Goal: Task Accomplishment & Management: Use online tool/utility

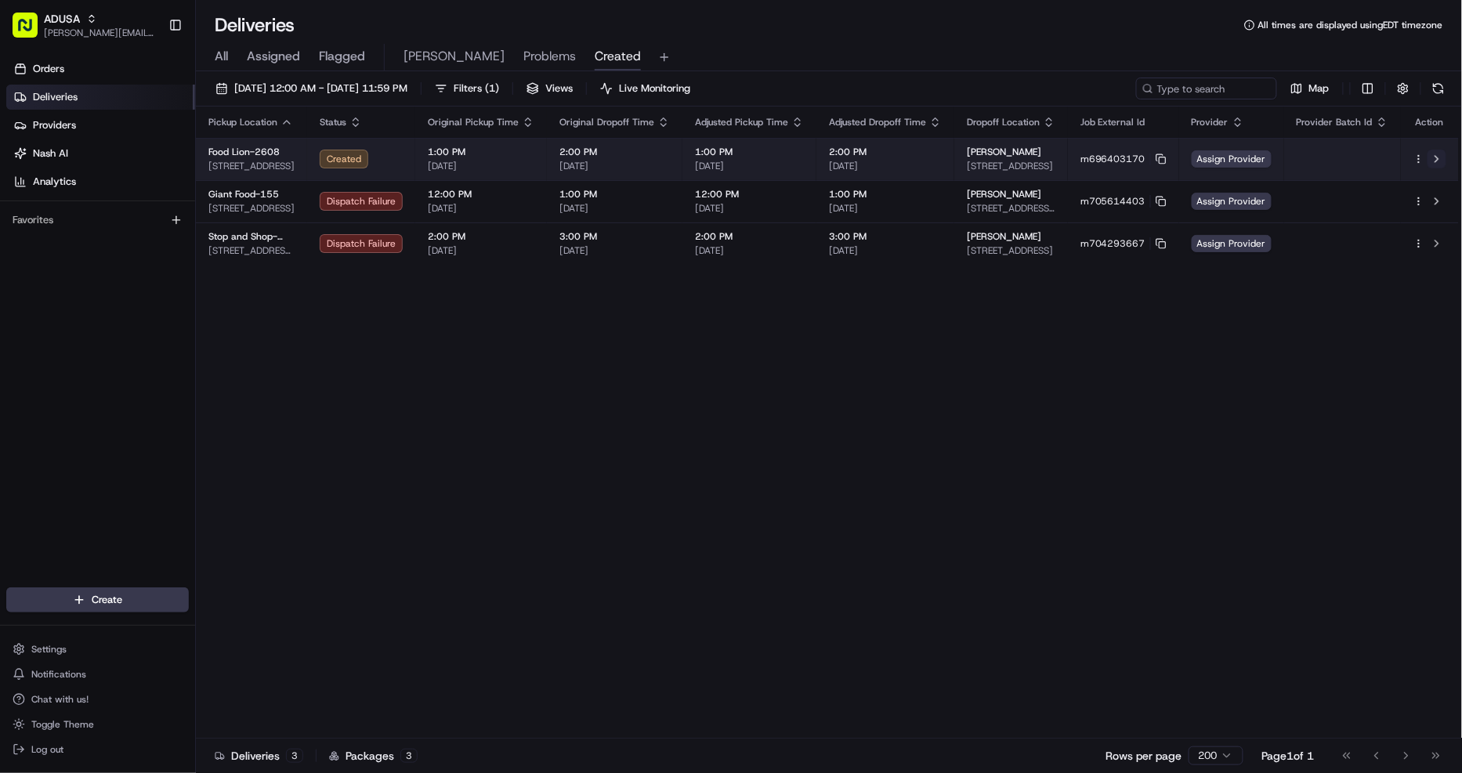
click at [1436, 158] on button at bounding box center [1437, 159] width 19 height 19
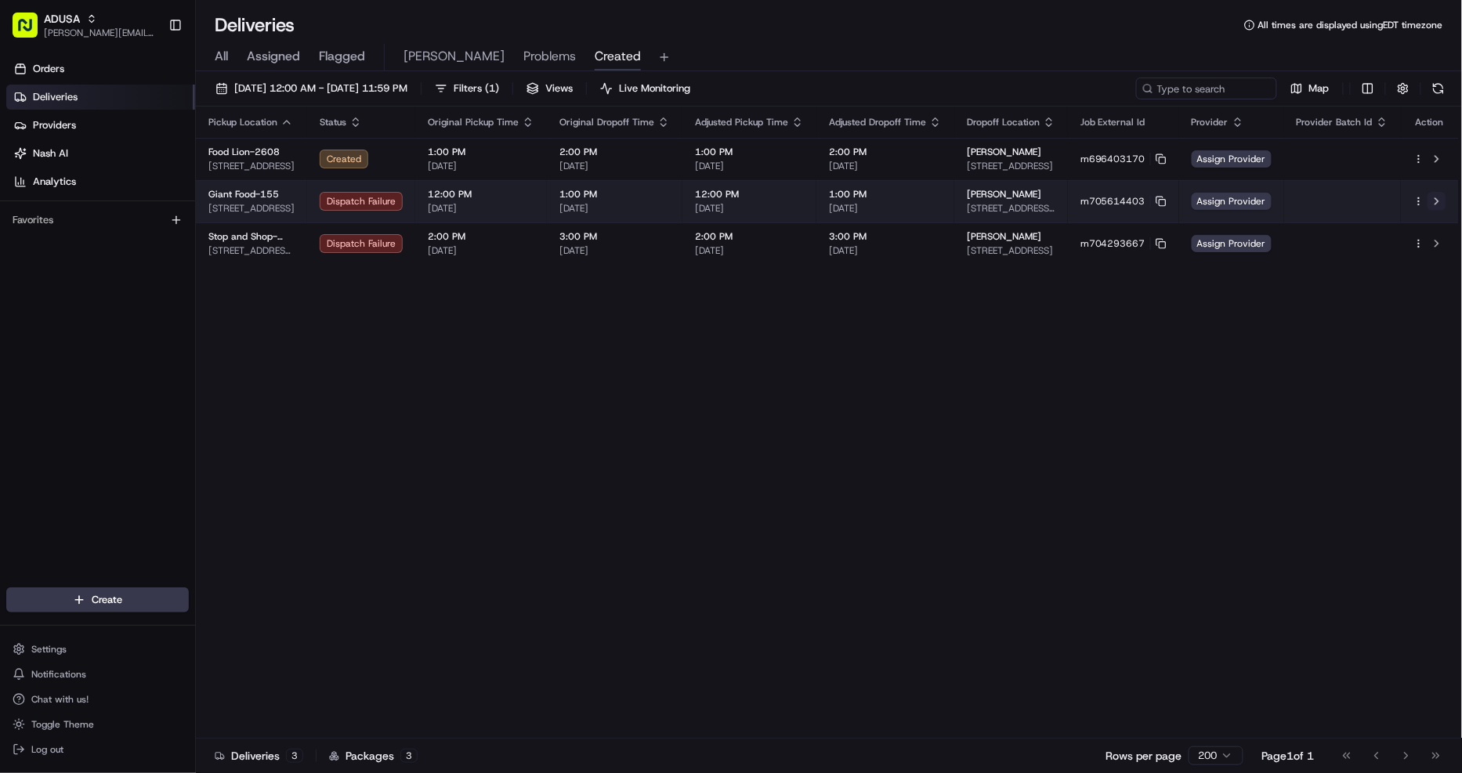
click at [1440, 197] on button at bounding box center [1437, 201] width 19 height 19
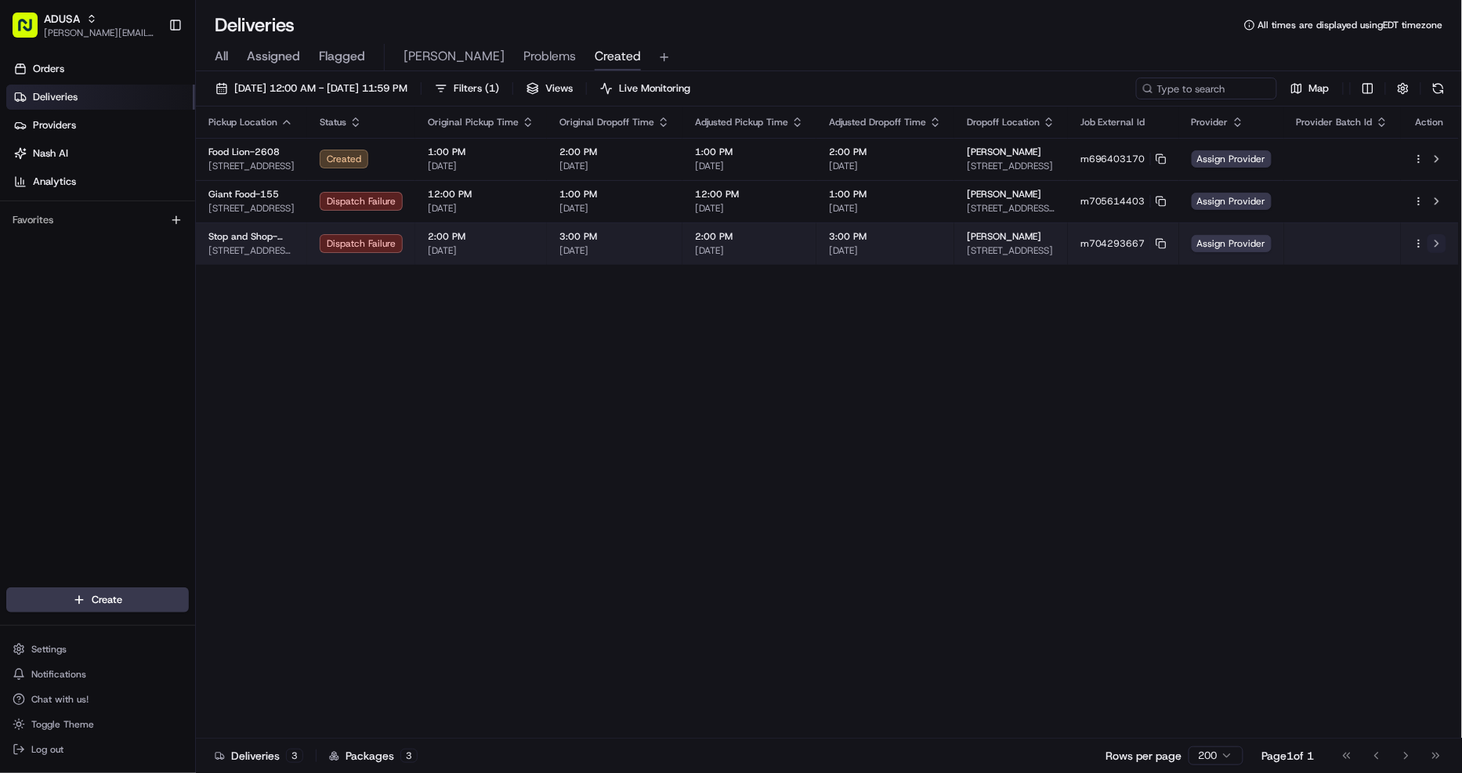
click at [1439, 246] on button at bounding box center [1437, 243] width 19 height 19
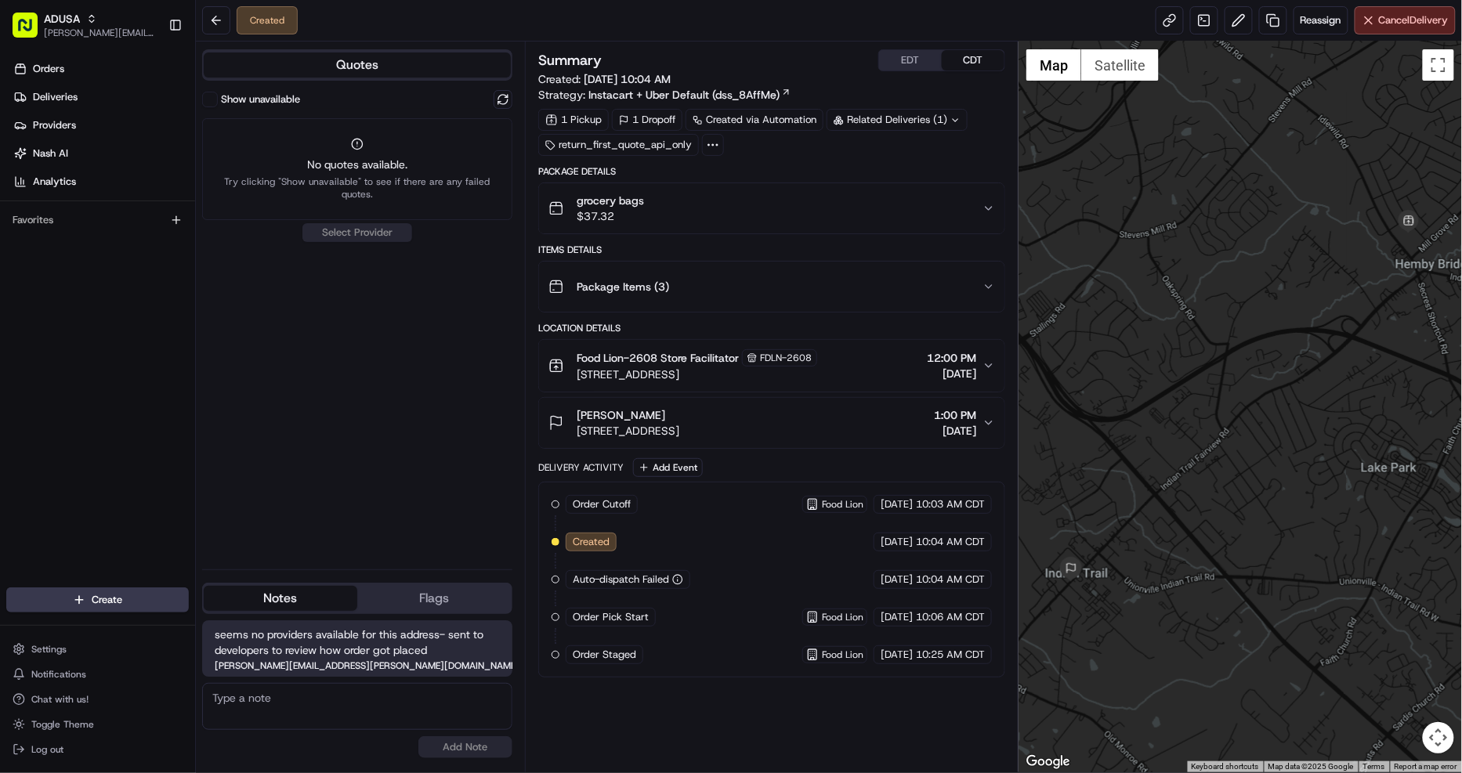
click at [739, 209] on div "grocery bags $37.32" at bounding box center [766, 208] width 434 height 31
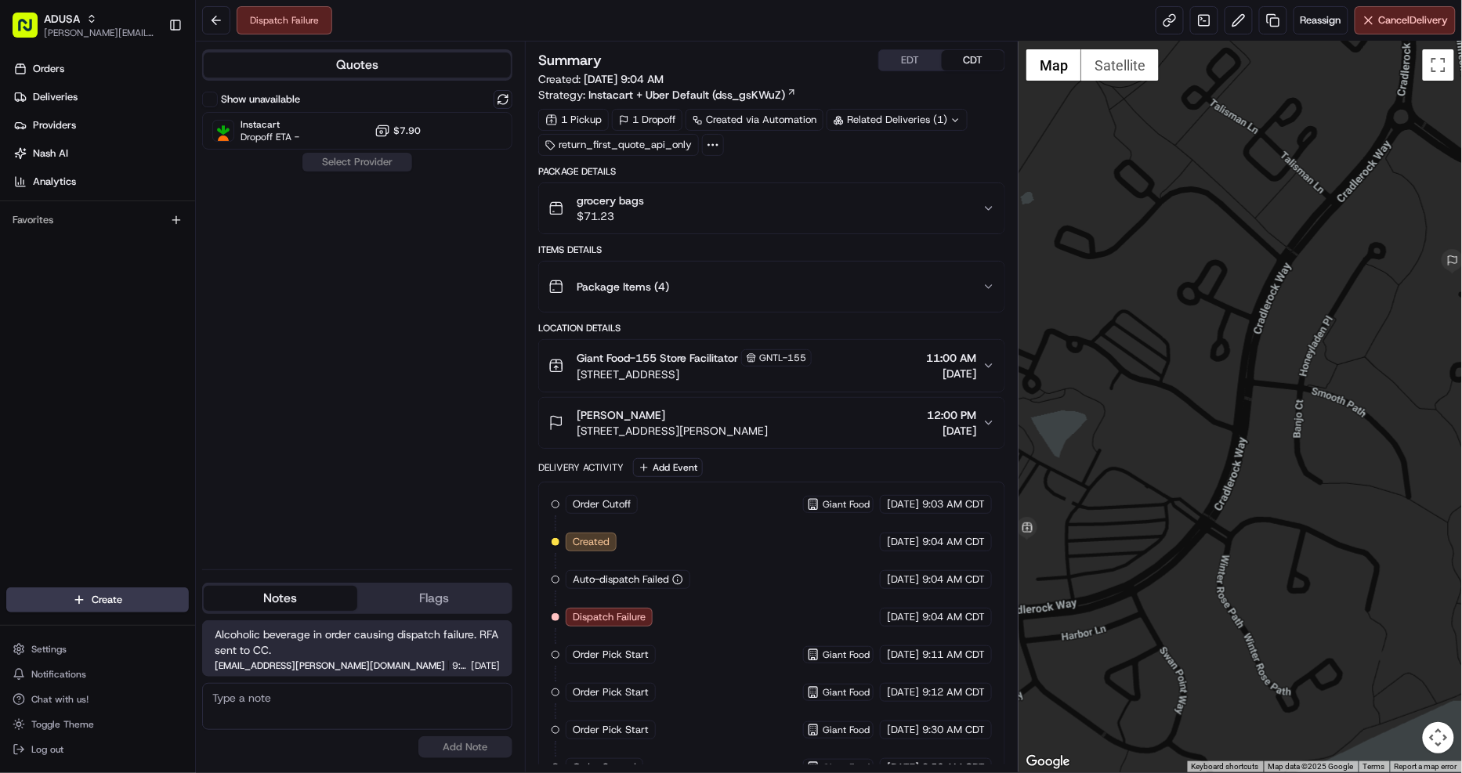
click at [837, 214] on div "grocery bags $71.23" at bounding box center [766, 208] width 434 height 31
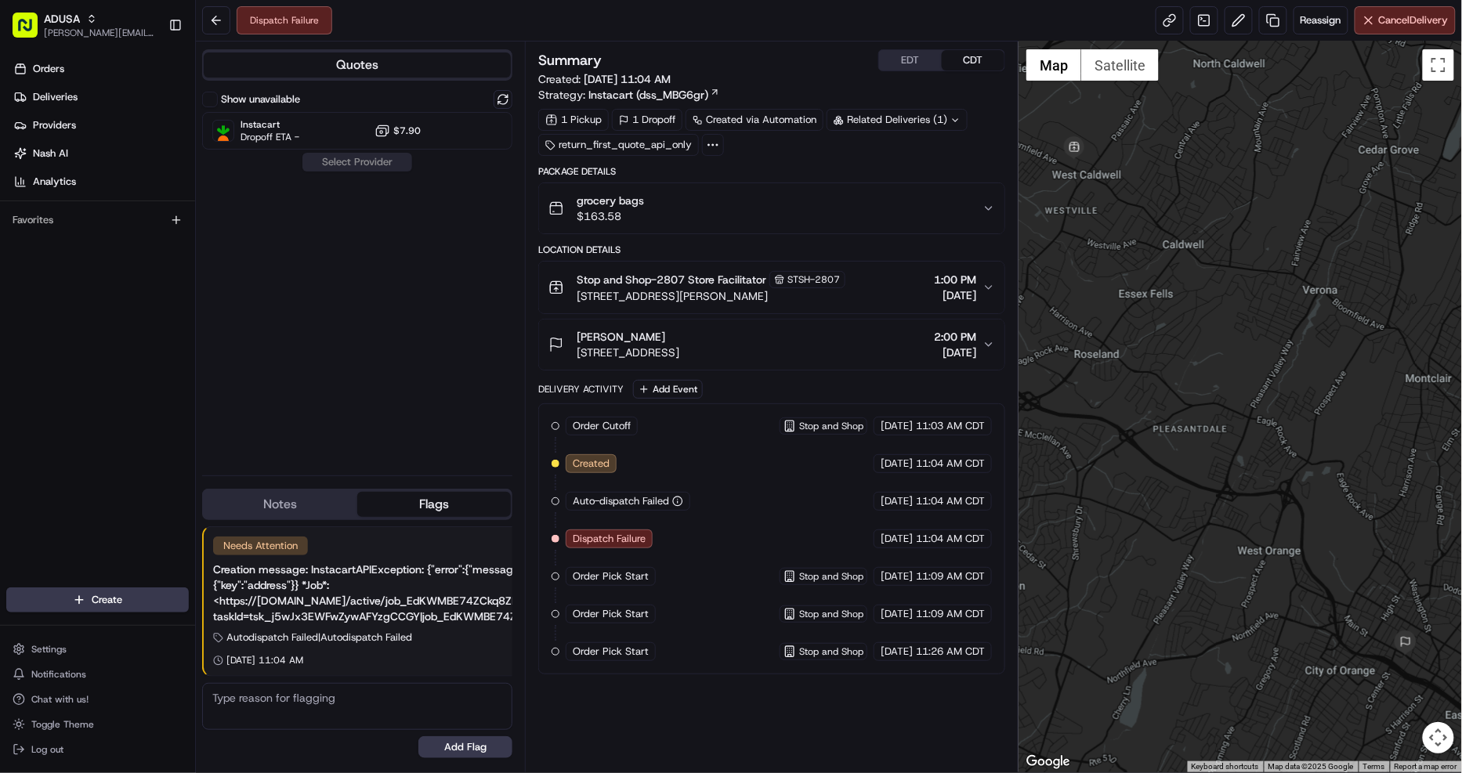
click at [739, 223] on div "grocery bags $163.58" at bounding box center [766, 208] width 434 height 31
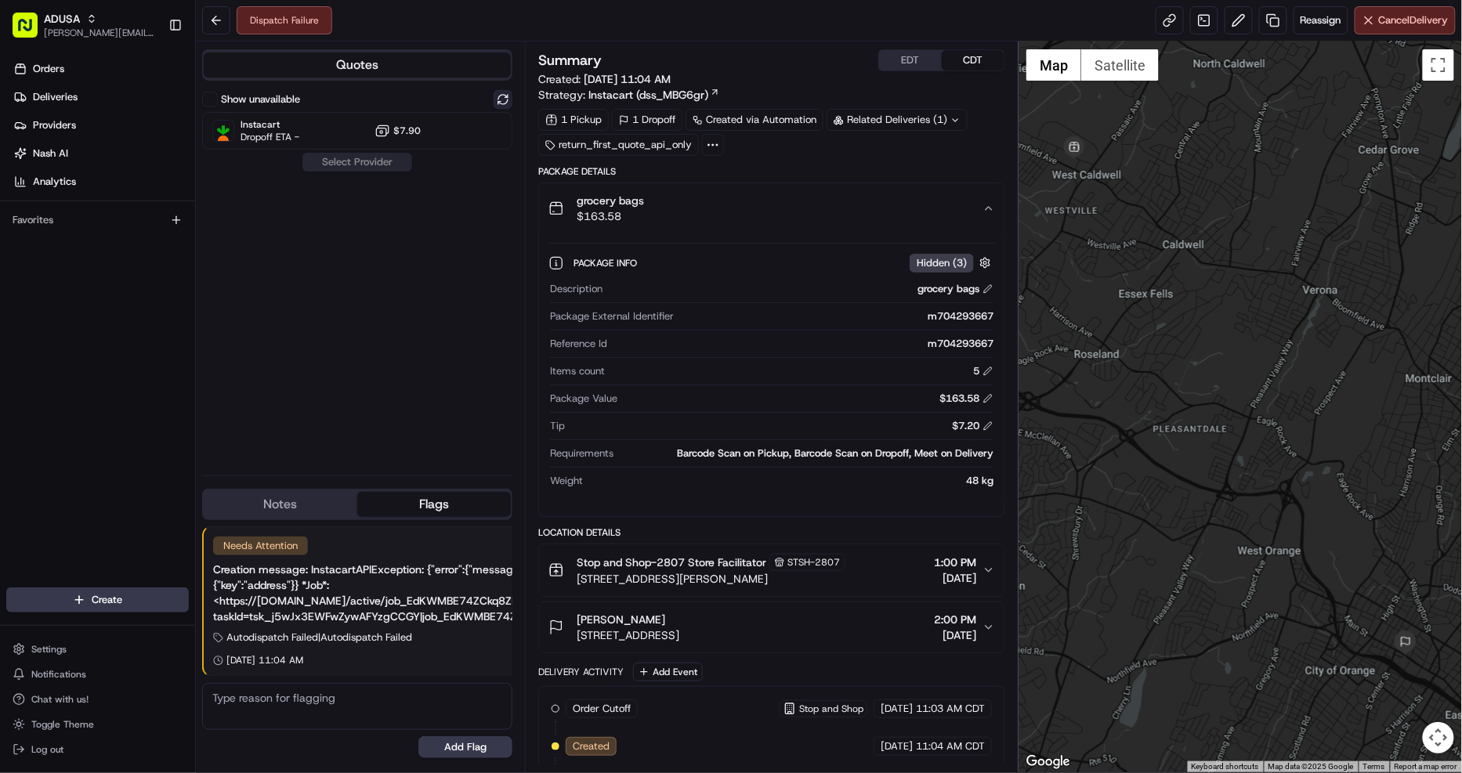
click at [505, 95] on button at bounding box center [503, 99] width 19 height 19
click at [456, 130] on div at bounding box center [464, 130] width 19 height 19
click at [345, 160] on button "Assign Provider" at bounding box center [357, 162] width 111 height 19
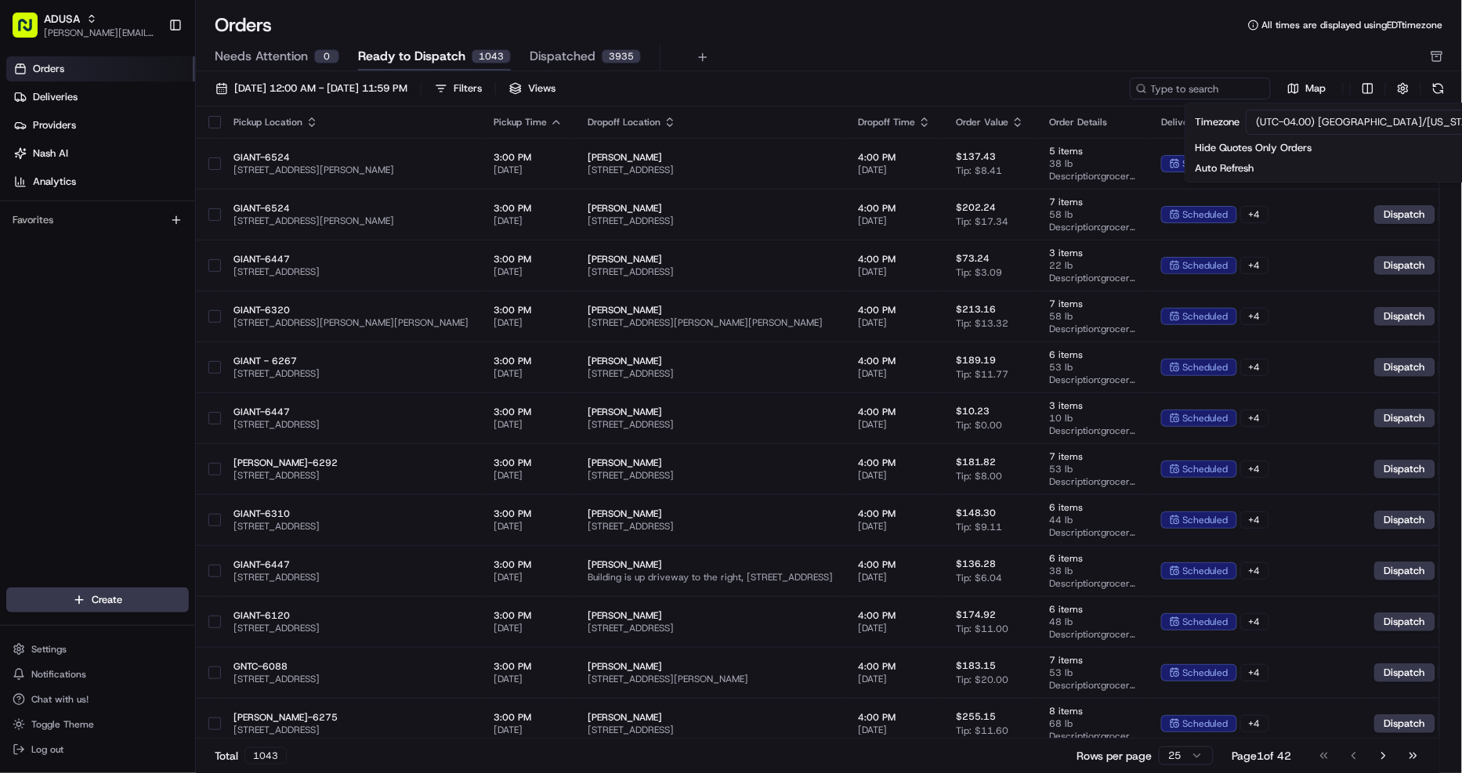
click at [1049, 59] on div "Needs Attention 0 Ready to Dispatch 1043 Dispatched 3935" at bounding box center [818, 57] width 1207 height 27
click at [1427, 753] on button "Go to last page" at bounding box center [1413, 756] width 27 height 22
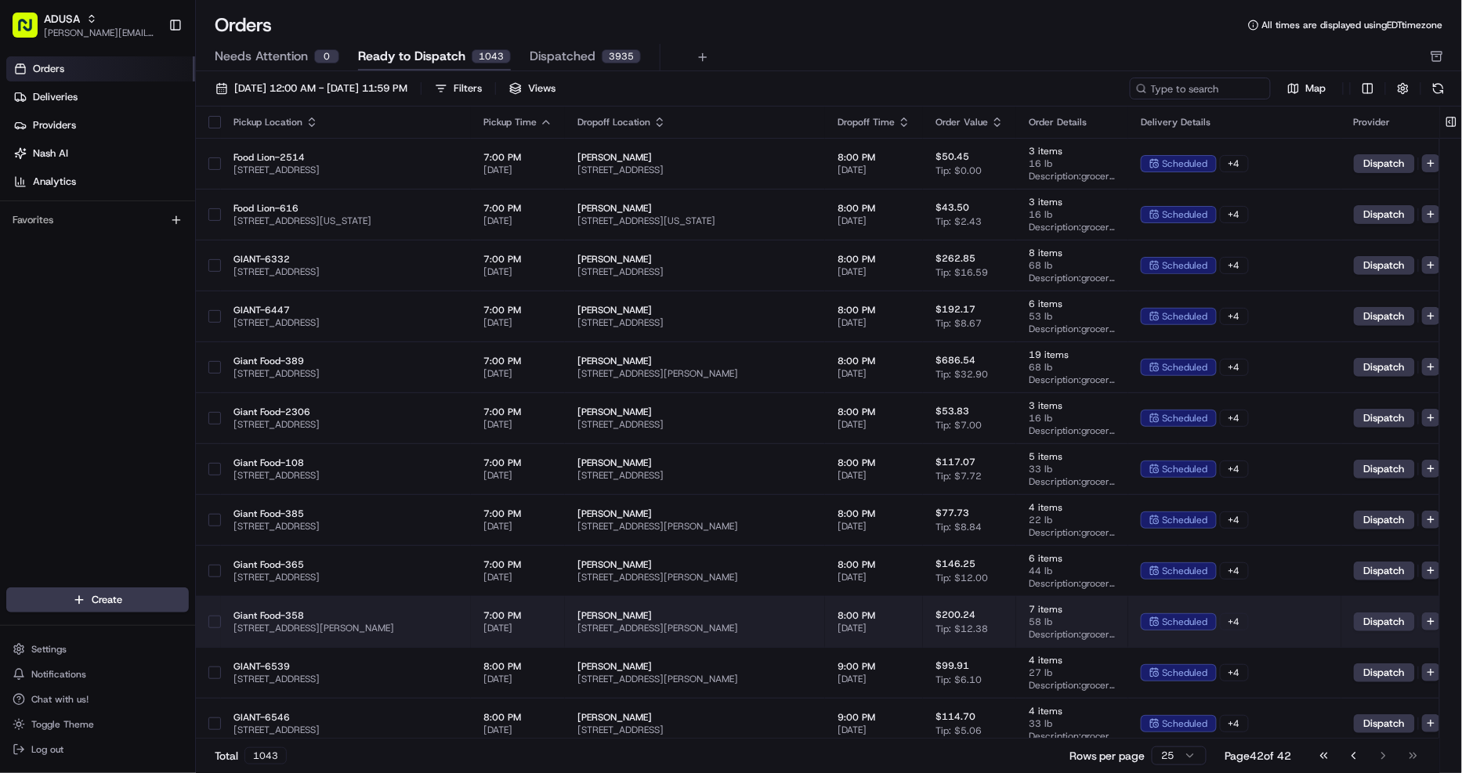
scroll to position [316, 0]
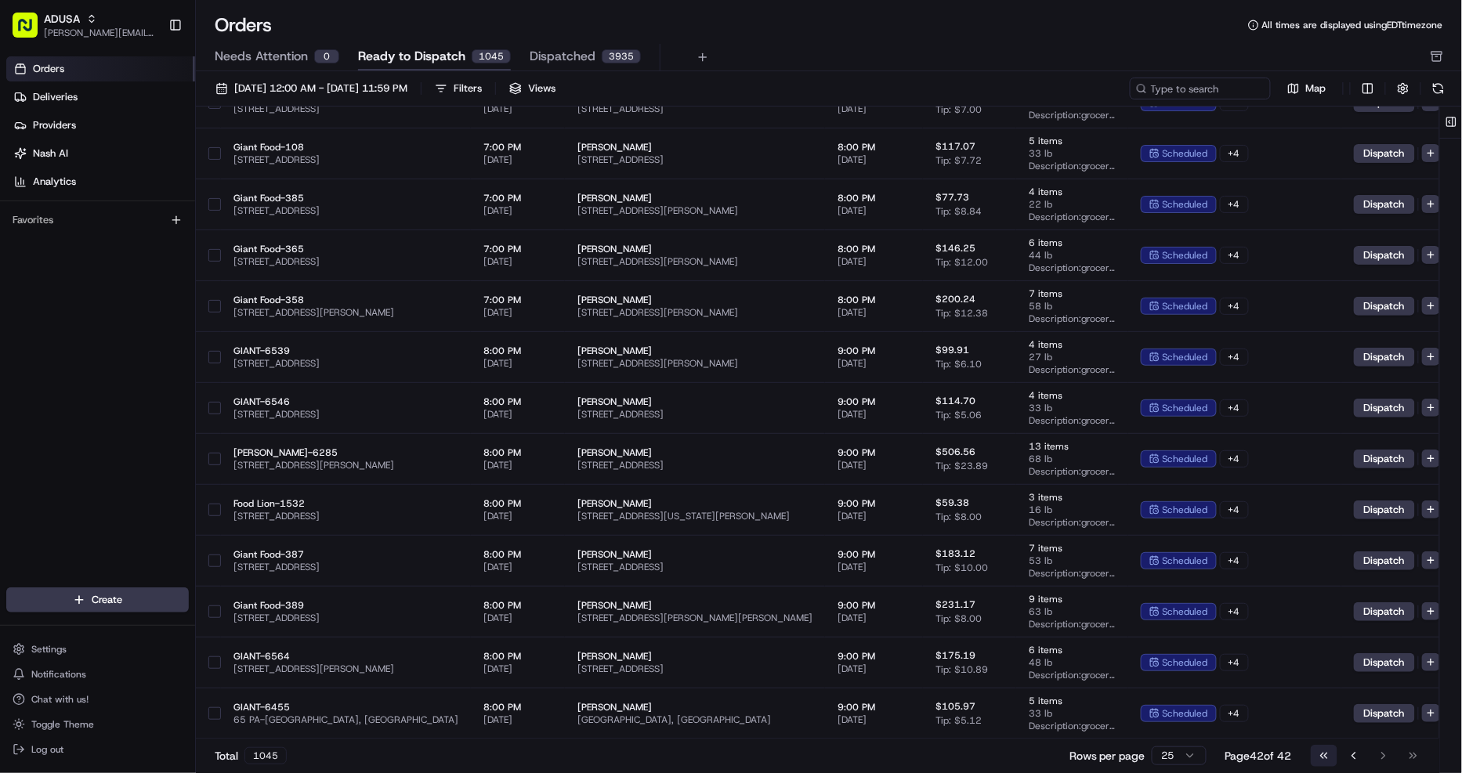
click at [1317, 758] on button "Go to first page" at bounding box center [1324, 756] width 27 height 22
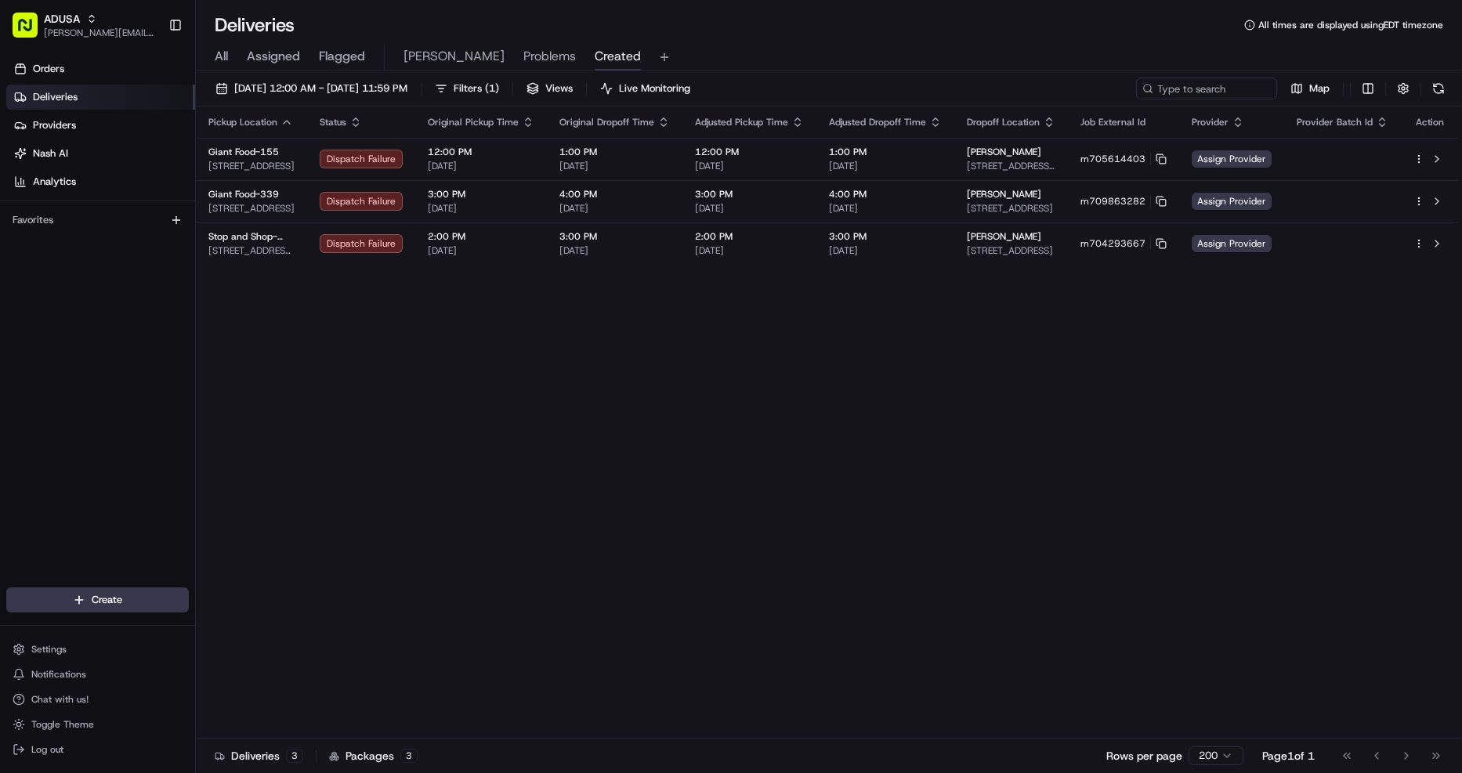
click at [1440, 155] on button at bounding box center [1437, 159] width 19 height 19
click at [77, 189] on link "Analytics" at bounding box center [100, 181] width 189 height 25
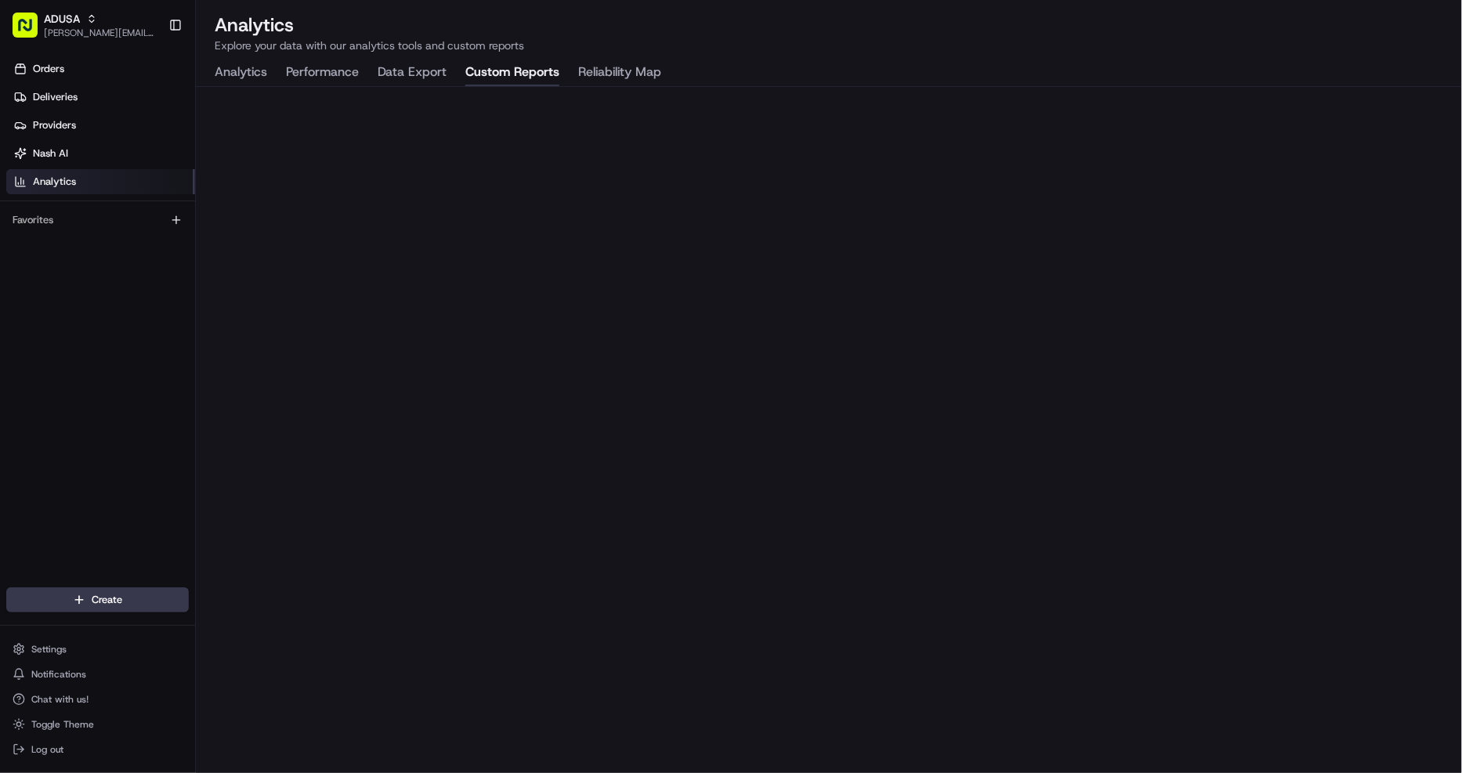
click at [527, 66] on button "Custom Reports" at bounding box center [513, 73] width 94 height 27
click at [63, 73] on span "Orders" at bounding box center [48, 69] width 31 height 14
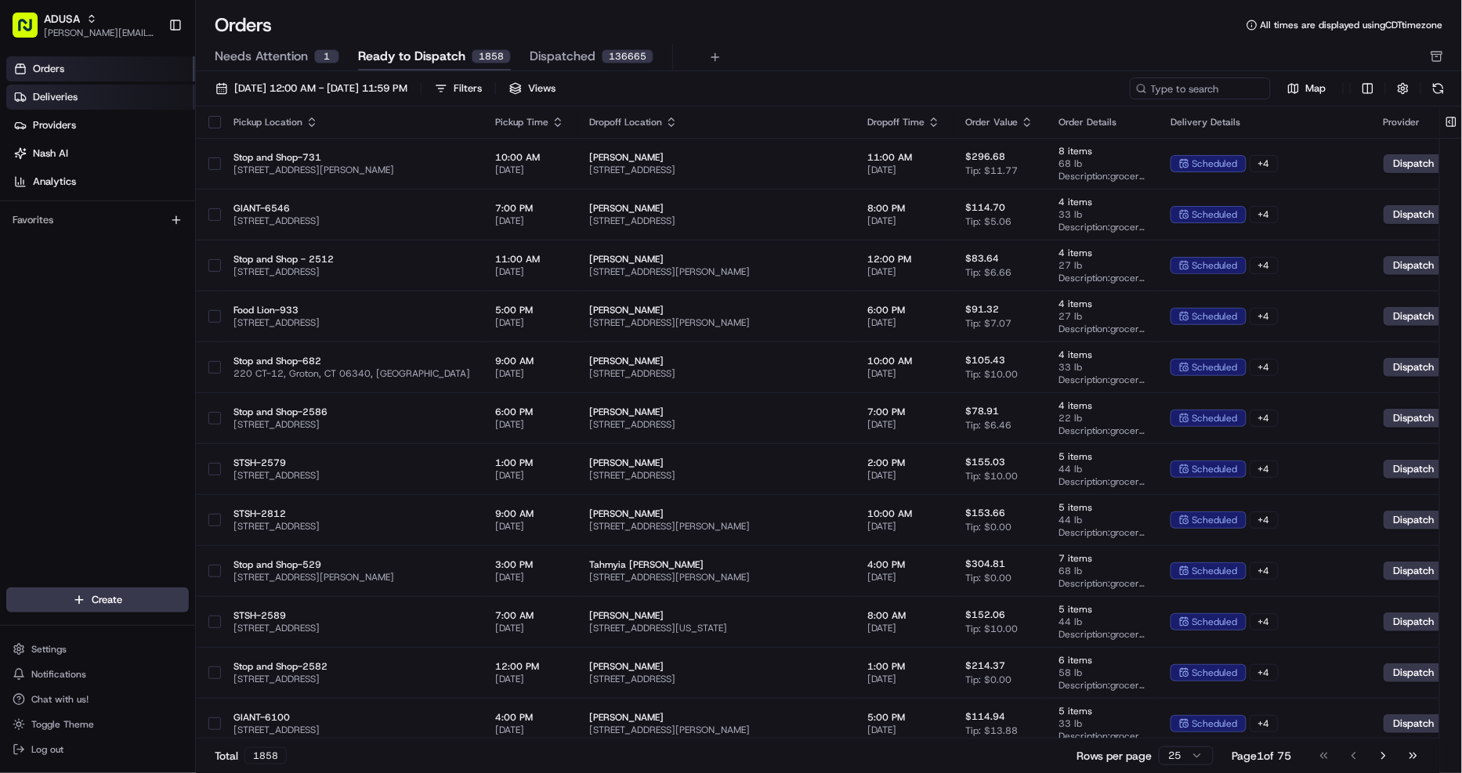
click at [82, 96] on link "Deliveries" at bounding box center [100, 97] width 189 height 25
